Goal: Information Seeking & Learning: Learn about a topic

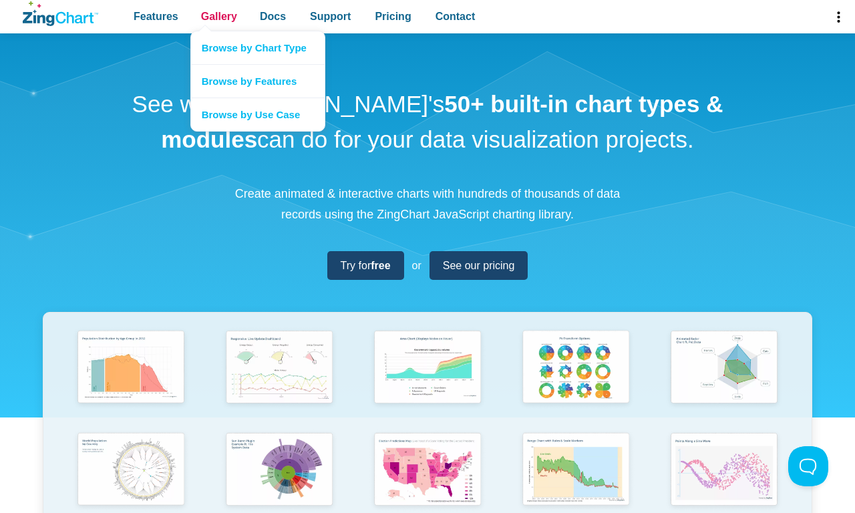
click at [218, 17] on span "Gallery" at bounding box center [219, 16] width 36 height 18
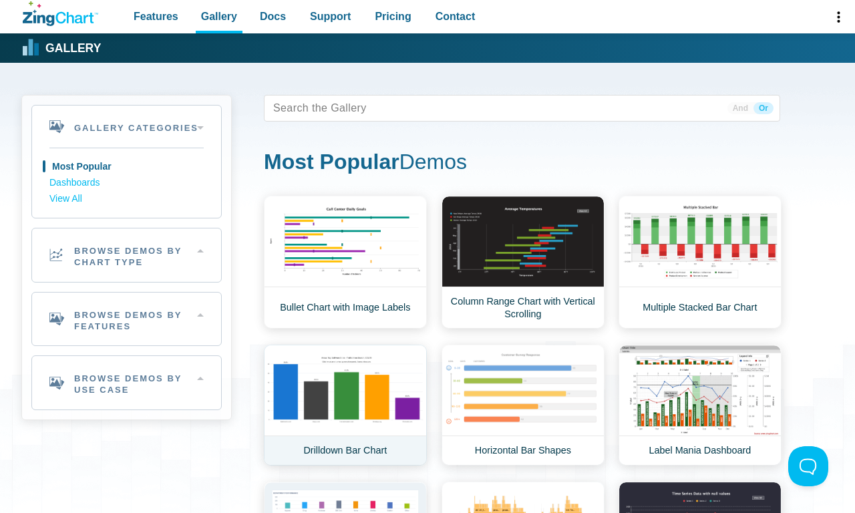
click at [345, 405] on link "Drilldown Bar Chart" at bounding box center [345, 405] width 163 height 121
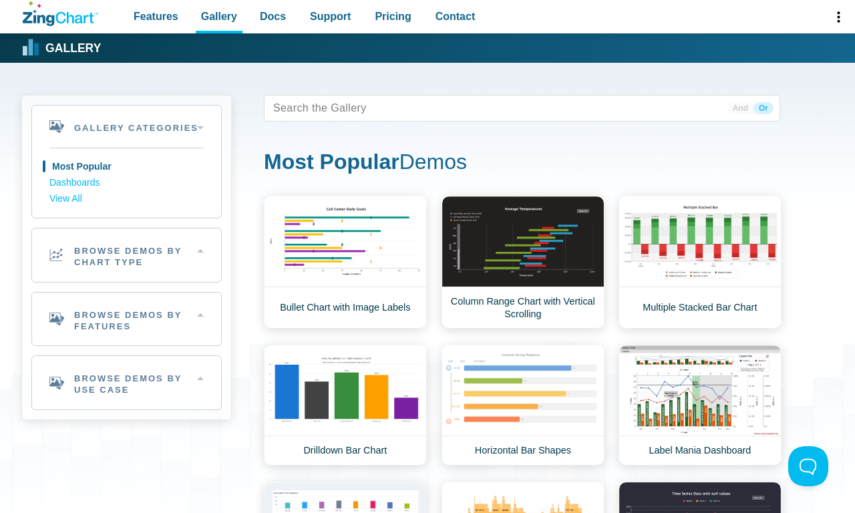
click at [763, 108] on span "Or" at bounding box center [763, 108] width 20 height 12
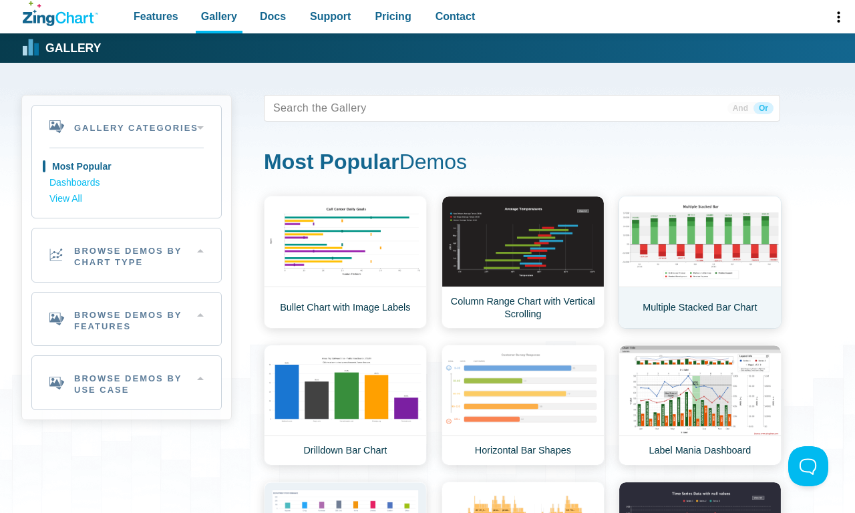
click at [700, 262] on link "Multiple Stacked Bar Chart" at bounding box center [699, 262] width 163 height 133
